Goal: Use online tool/utility: Utilize a website feature to perform a specific function

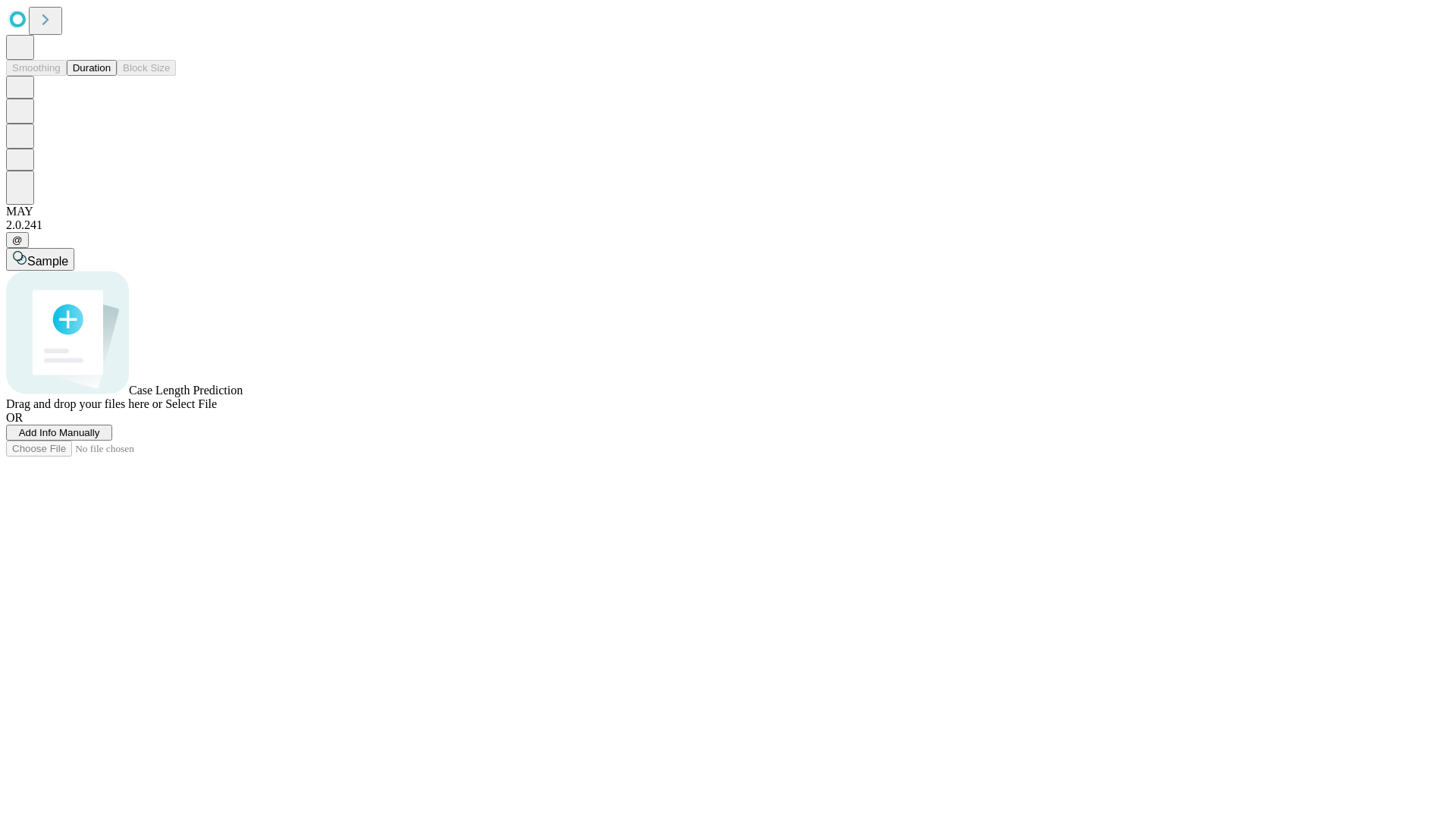
click at [111, 76] on button "Duration" at bounding box center [91, 67] width 50 height 16
click at [68, 255] on span "Sample" at bounding box center [48, 261] width 41 height 13
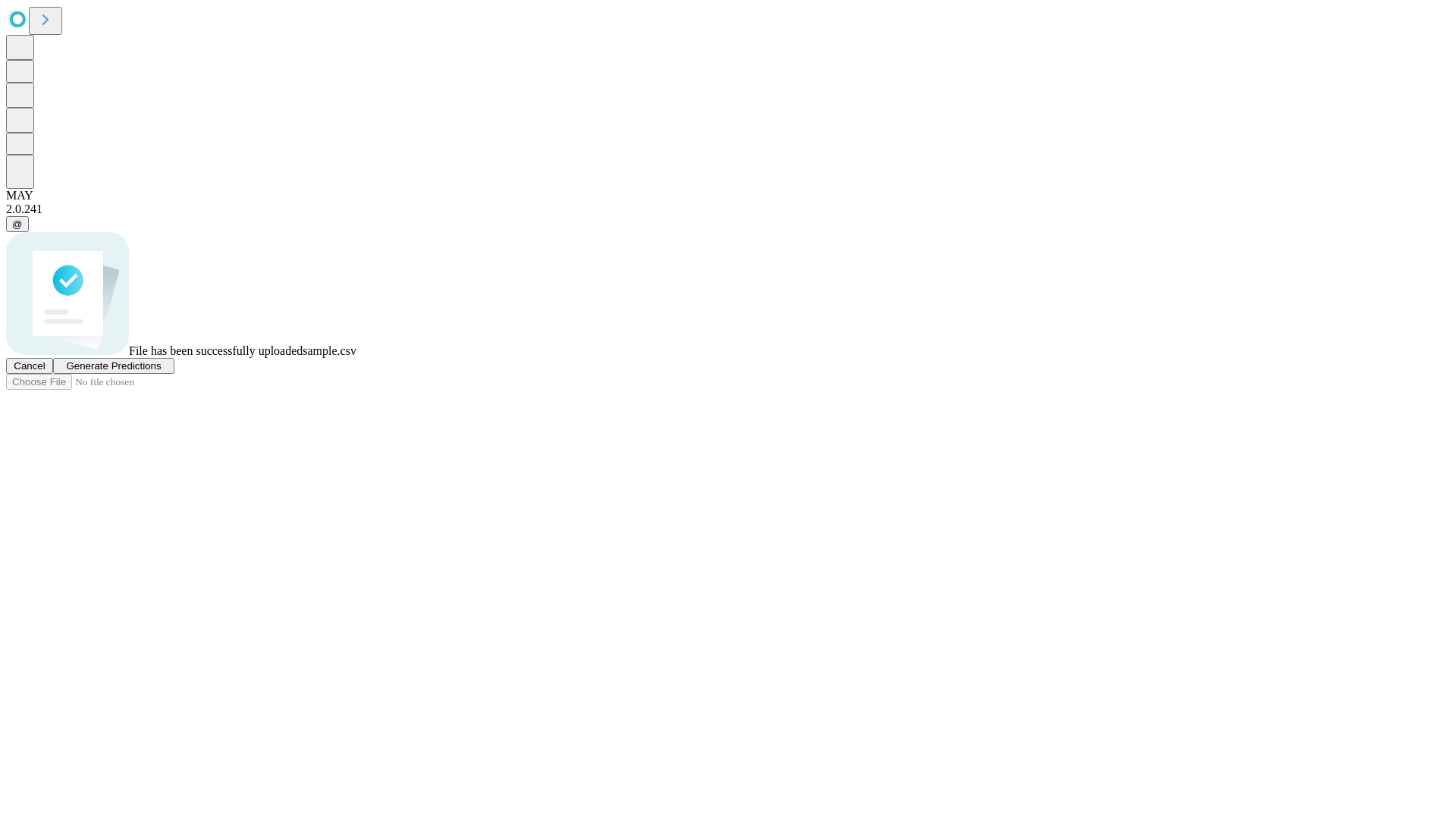
click at [161, 372] on span "Generate Predictions" at bounding box center [113, 366] width 94 height 12
